Goal: Information Seeking & Learning: Check status

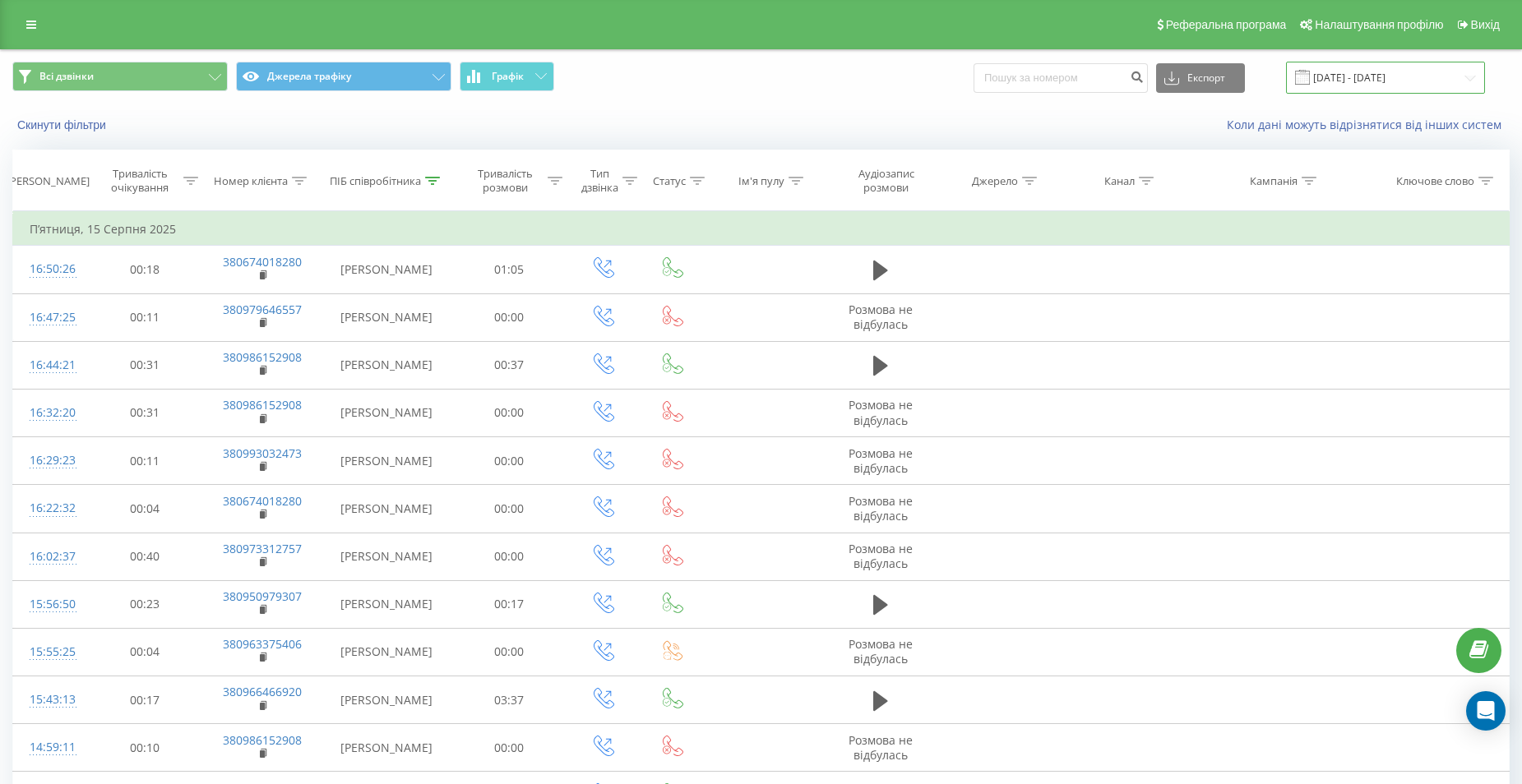
click at [1385, 81] on input "[DATE] - [DATE]" at bounding box center [1385, 77] width 199 height 32
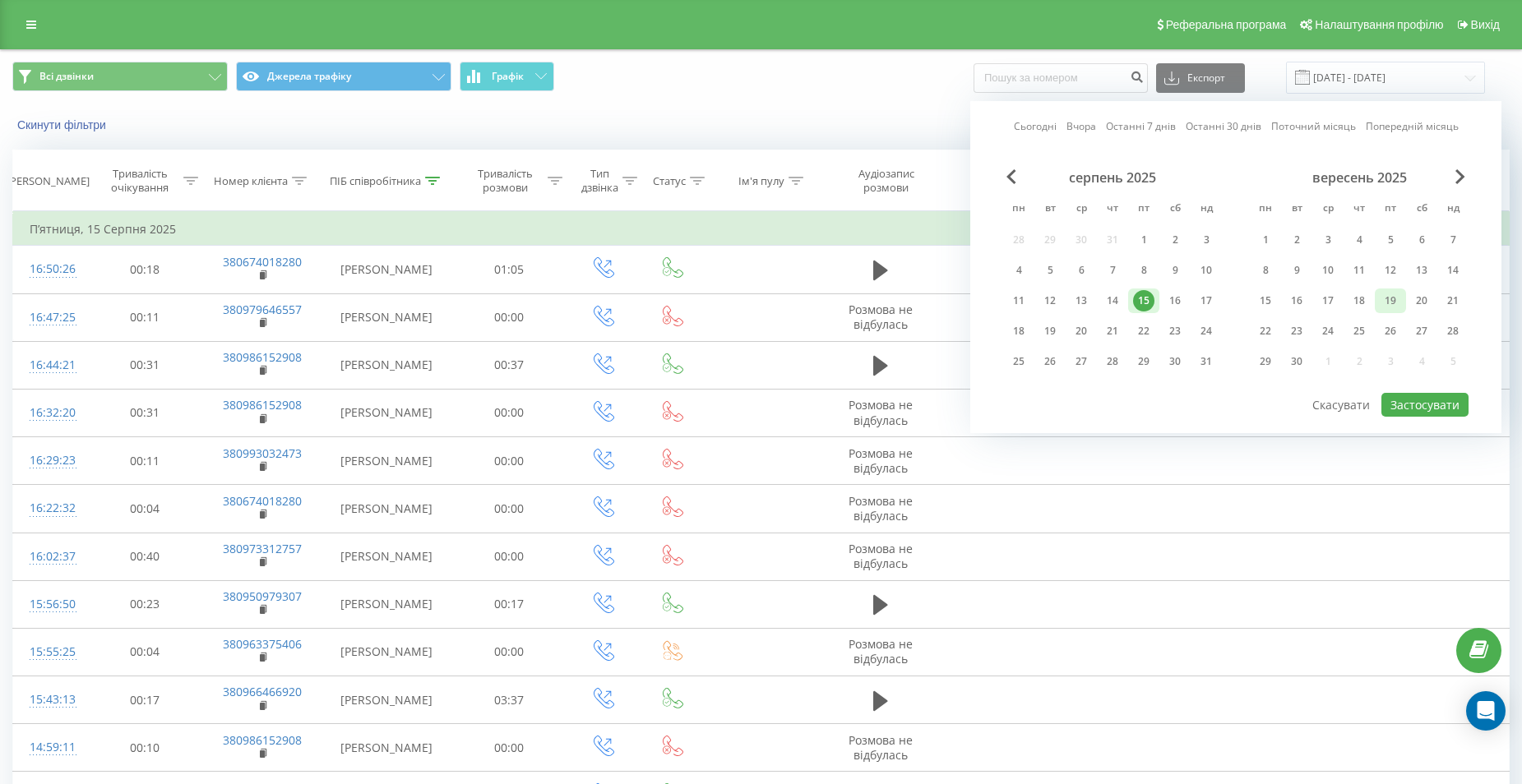
click at [1391, 301] on div "19" at bounding box center [1390, 301] width 22 height 22
click at [1424, 398] on button "Застосувати" at bounding box center [1425, 405] width 87 height 24
type input "[DATE] - [DATE]"
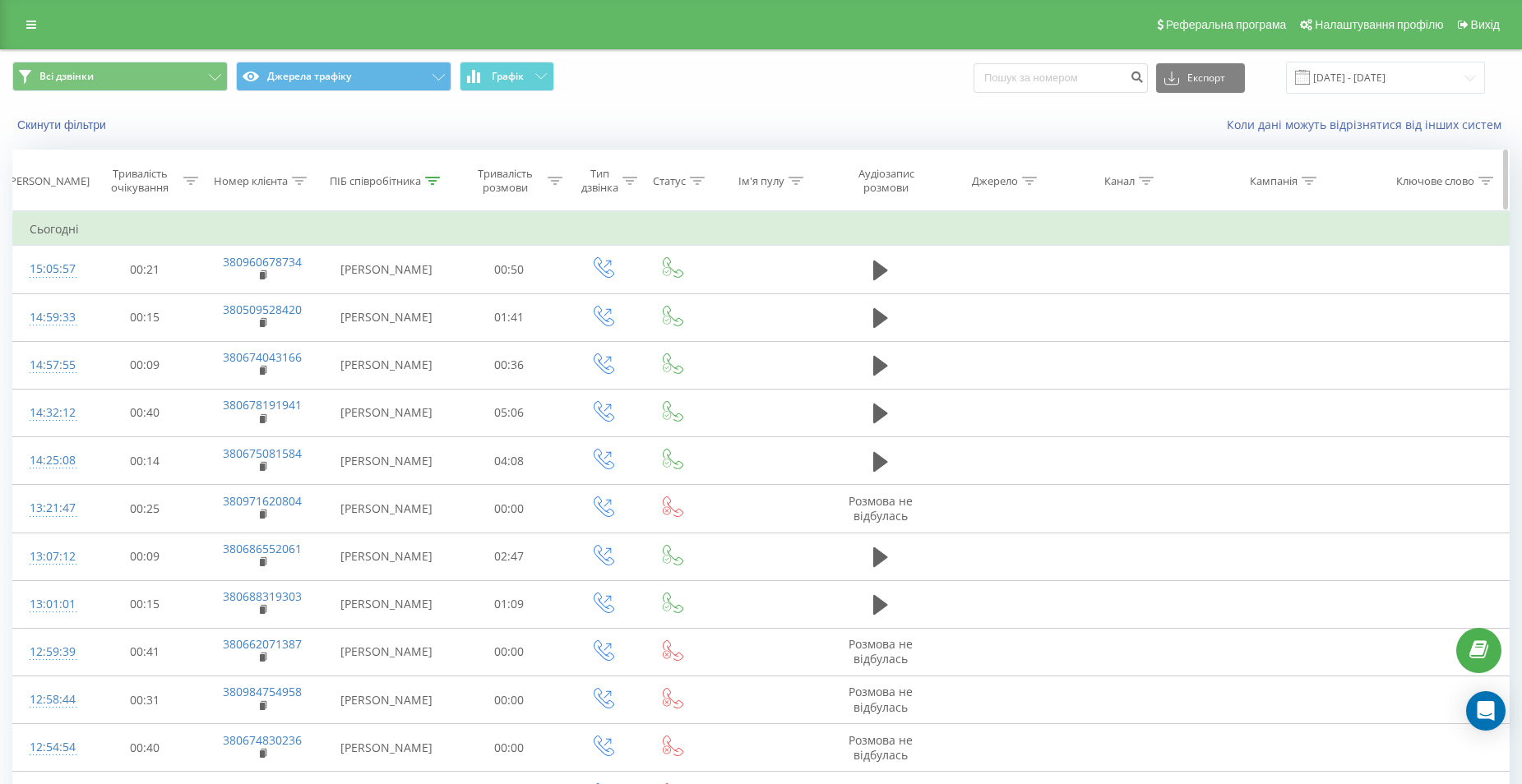
click at [437, 181] on icon at bounding box center [432, 181] width 15 height 8
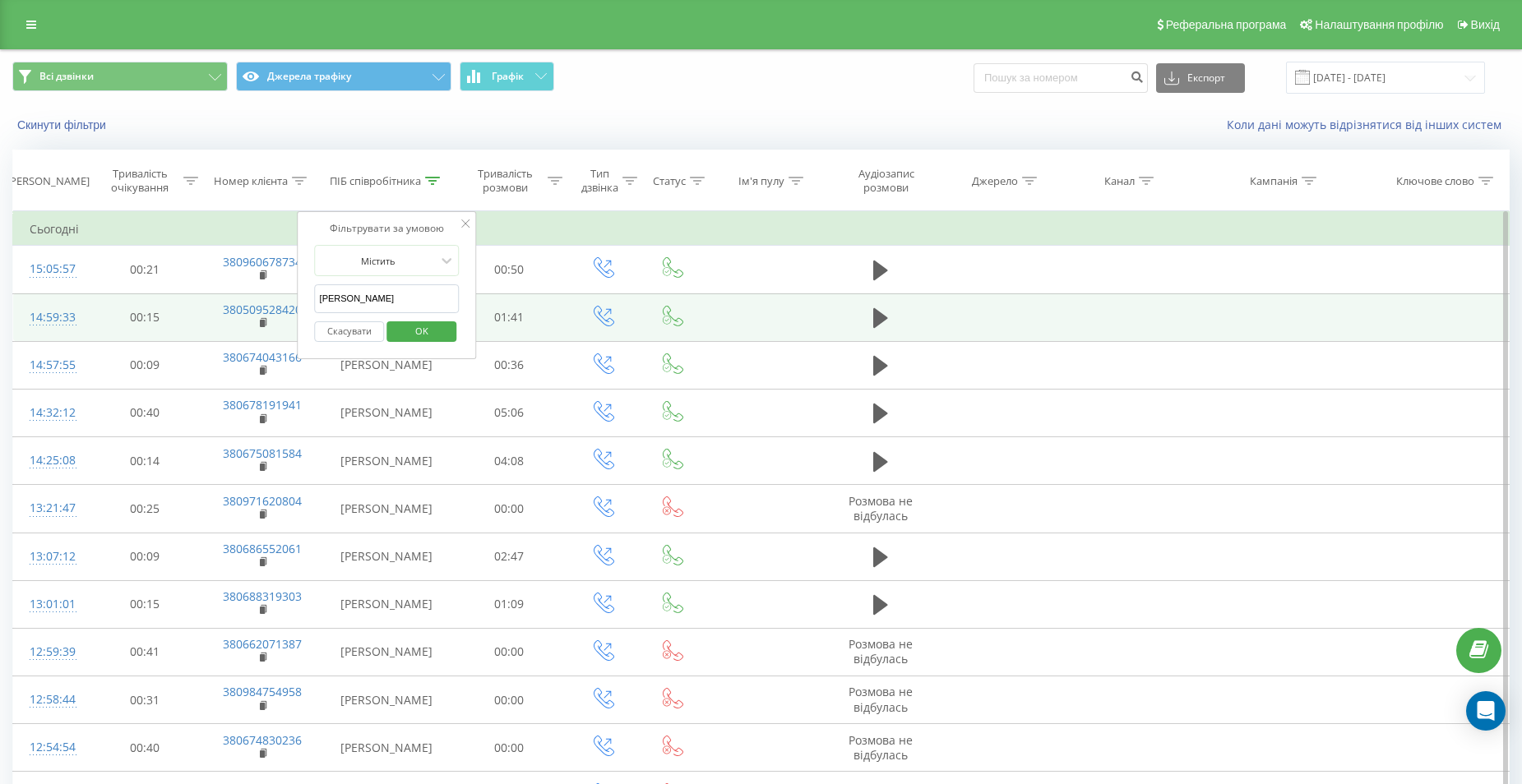
drag, startPoint x: 378, startPoint y: 299, endPoint x: 221, endPoint y: 309, distance: 157.3
type input "гаяна"
click button "OK" at bounding box center [421, 331] width 70 height 21
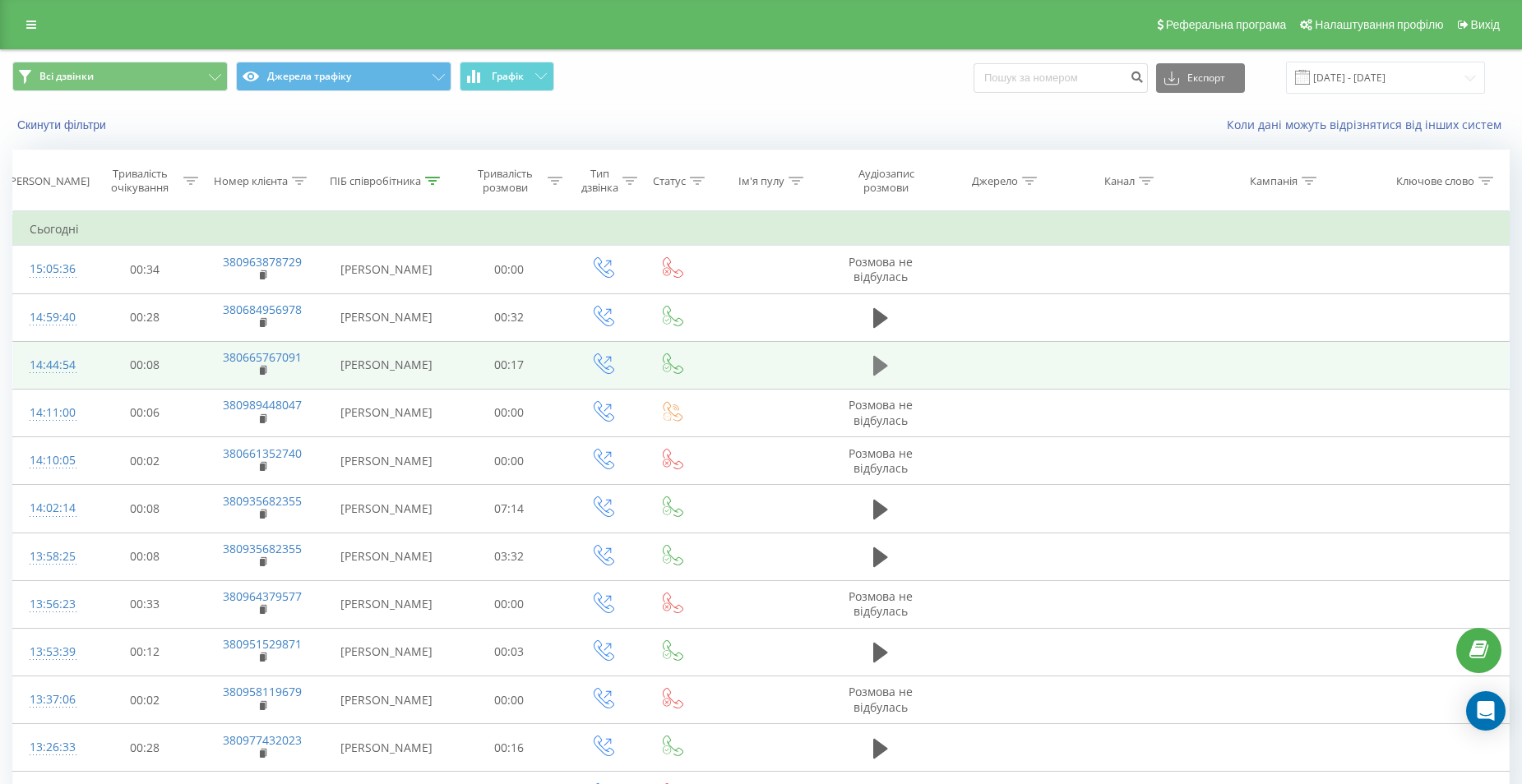
click at [881, 366] on icon at bounding box center [880, 366] width 15 height 20
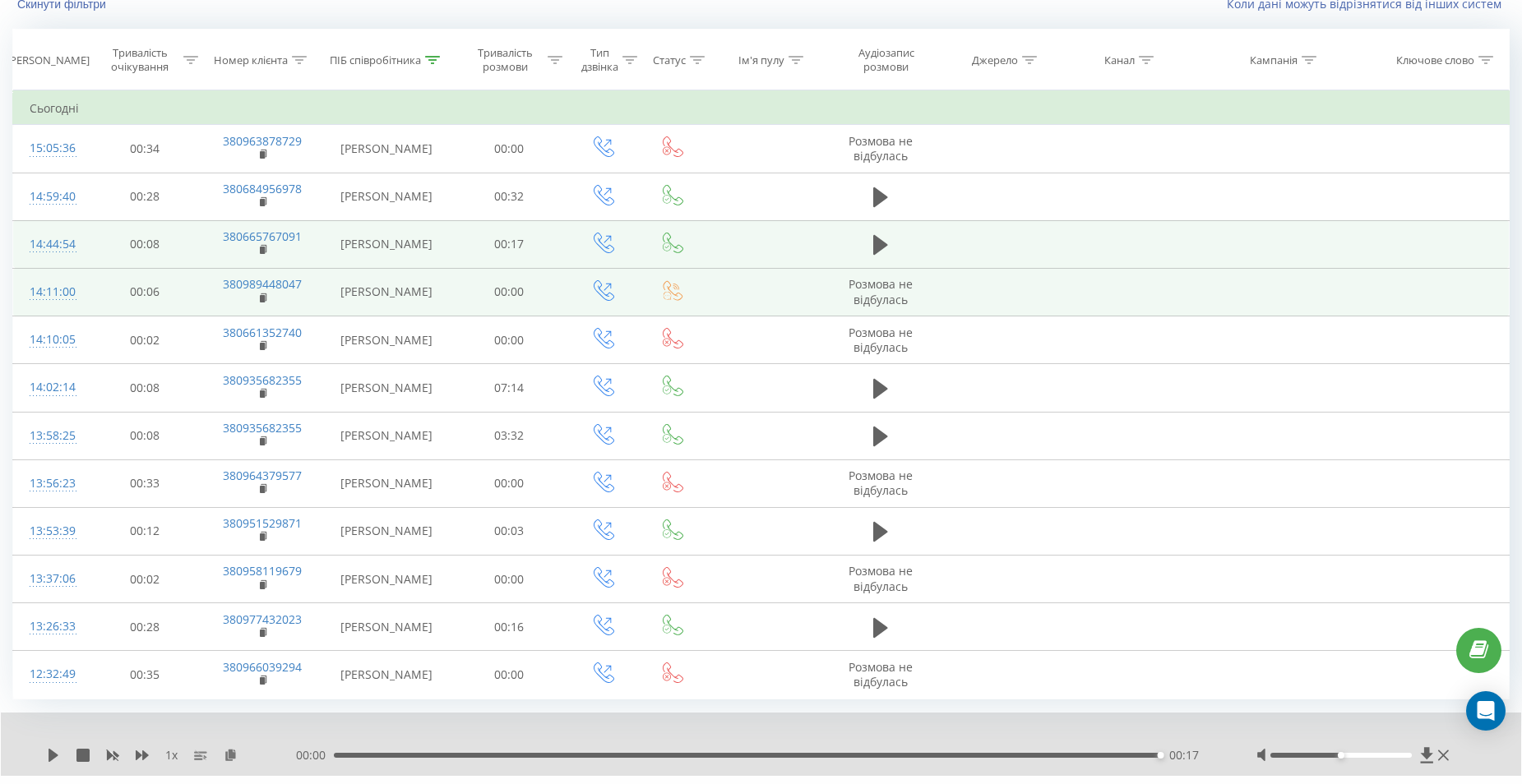
scroll to position [162, 0]
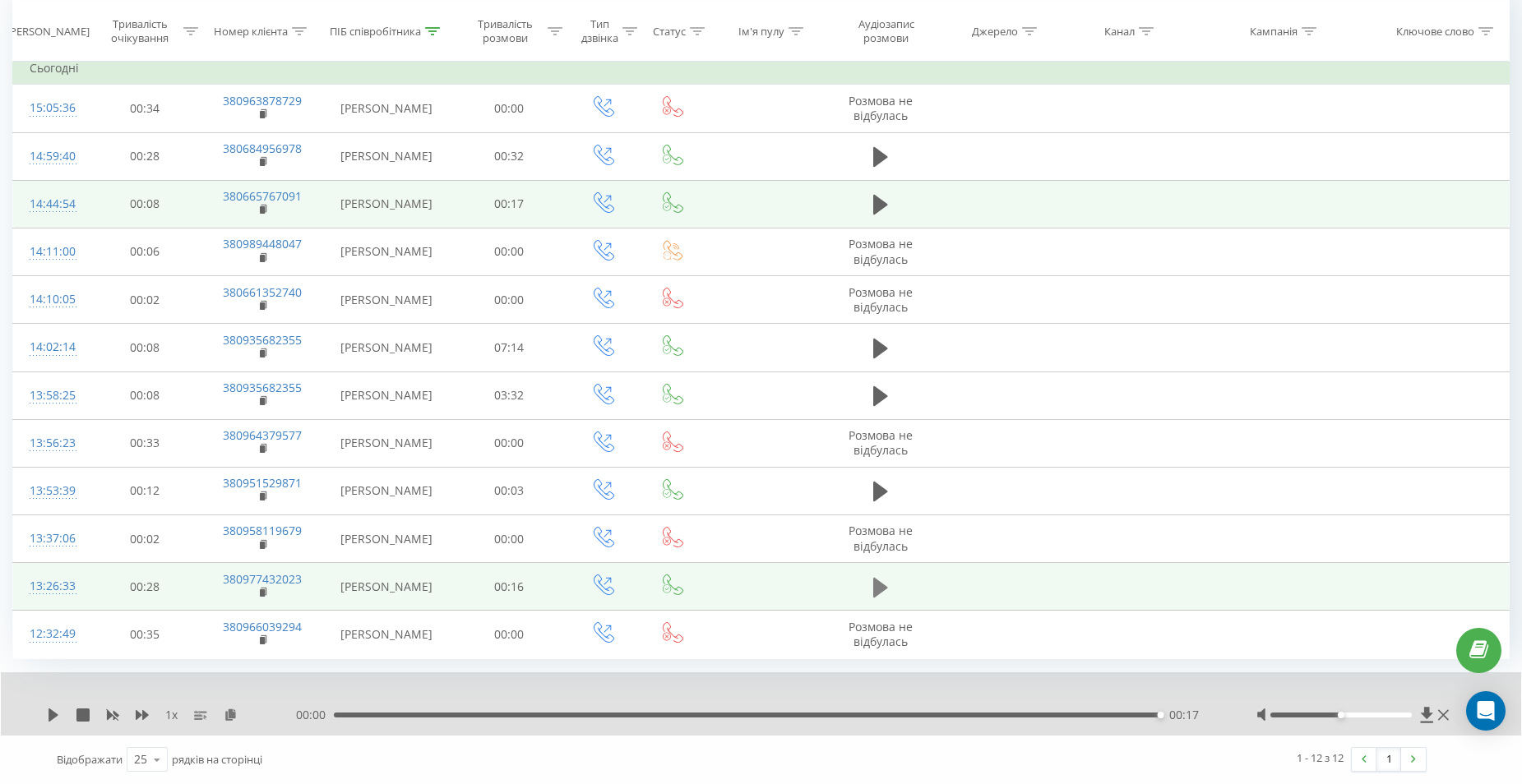
click at [877, 590] on icon at bounding box center [880, 588] width 15 height 20
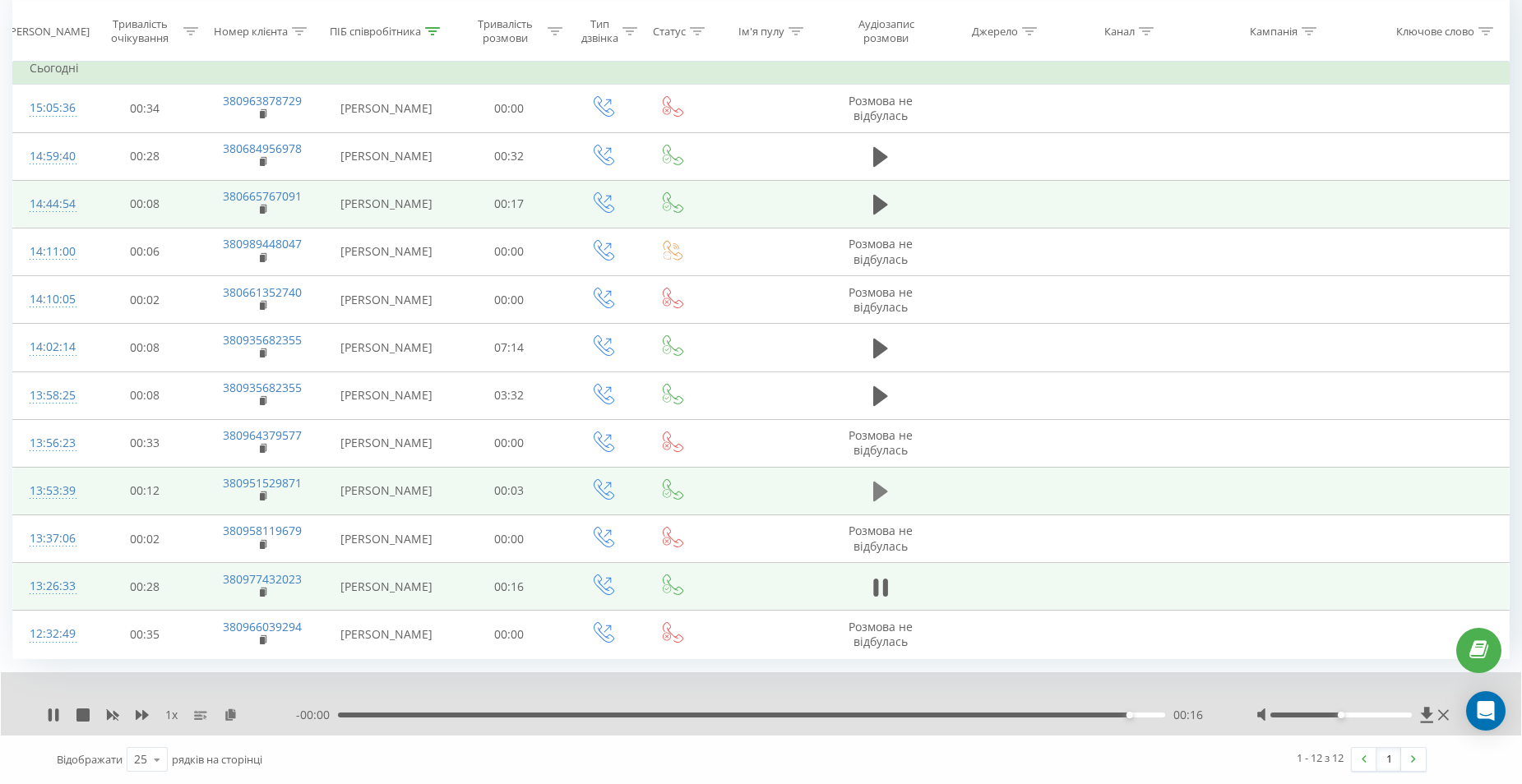
click at [882, 490] on icon at bounding box center [880, 492] width 15 height 20
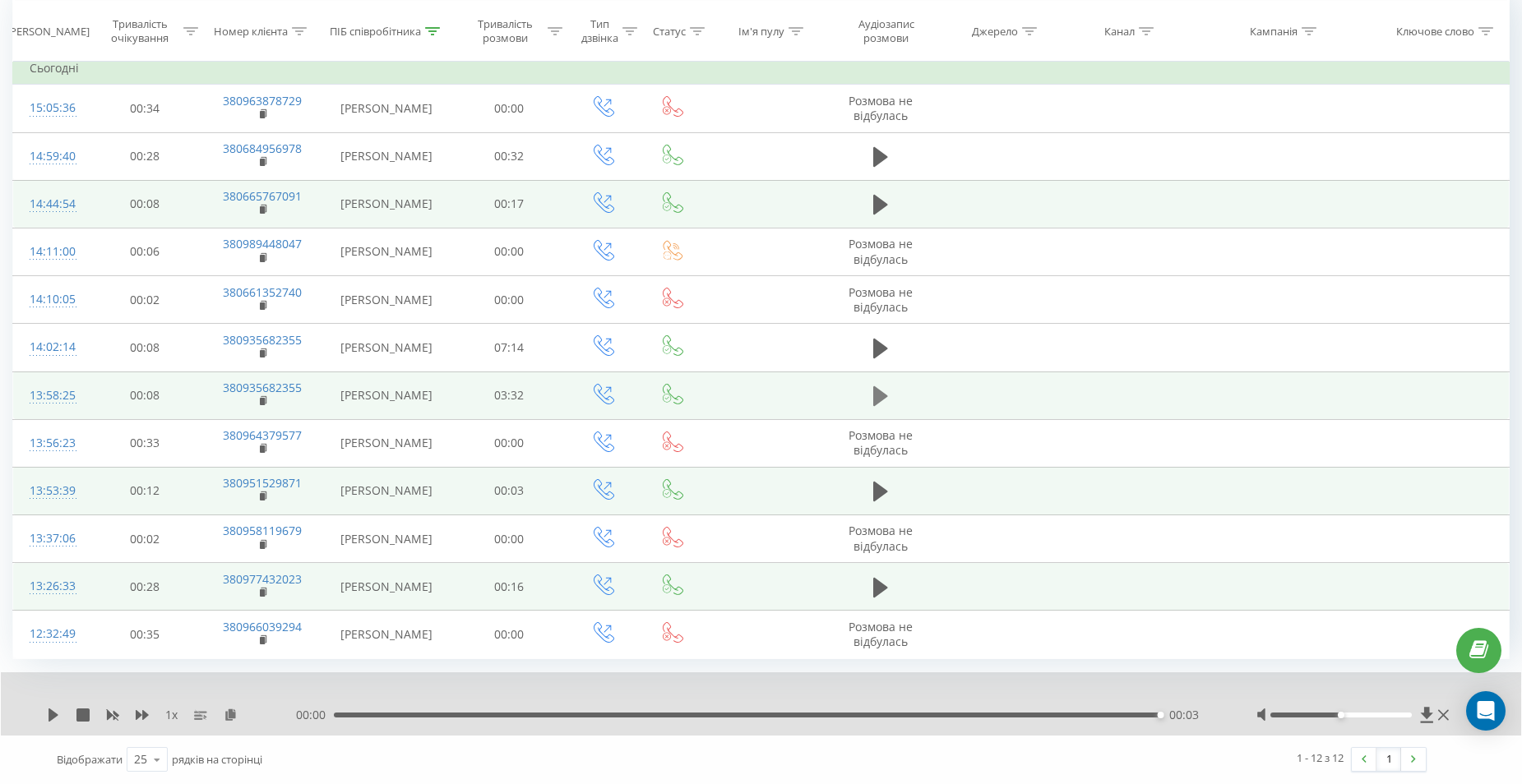
click at [877, 406] on icon at bounding box center [880, 396] width 15 height 23
